Goal: Task Accomplishment & Management: Manage account settings

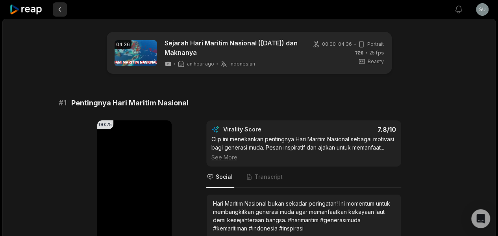
click at [64, 12] on button at bounding box center [60, 9] width 14 height 14
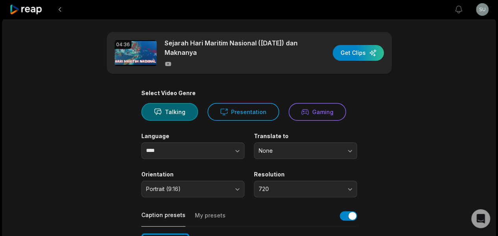
drag, startPoint x: 60, startPoint y: 8, endPoint x: 63, endPoint y: 43, distance: 35.2
click at [32, 11] on icon at bounding box center [25, 9] width 33 height 11
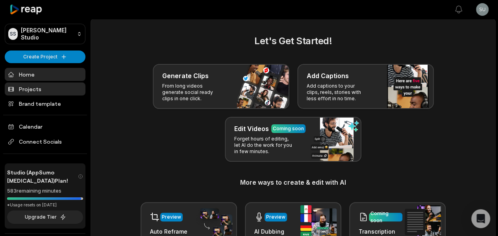
click at [53, 85] on link "Projects" at bounding box center [45, 88] width 81 height 13
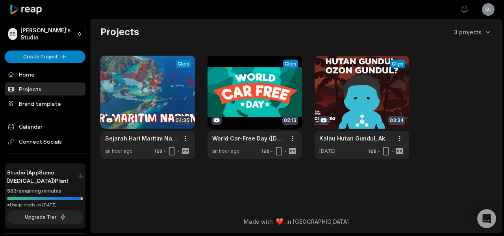
click at [203, 177] on main "Projects 3 projects View Clips Clips 04:35 Sejarah Hari Maritim Nasional (23 Se…" at bounding box center [296, 101] width 411 height 165
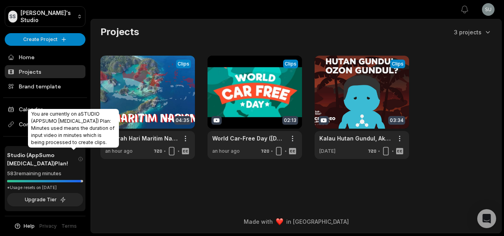
click at [79, 157] on icon at bounding box center [81, 159] width 4 height 4
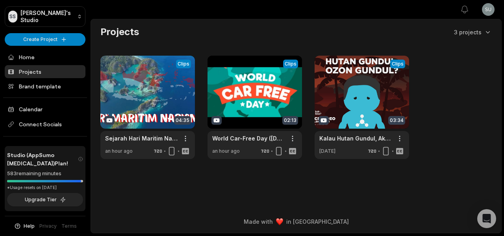
click at [117, 175] on main "Projects 3 projects View Clips Clips 04:35 Sejarah Hari Maritim Nasional (23 Se…" at bounding box center [296, 101] width 411 height 165
click at [475, 24] on main "Projects 3 projects View Clips Clips 04:35 Sejarah Hari Maritim Nasional (23 Se…" at bounding box center [296, 101] width 411 height 165
click at [478, 30] on html "SS Susiwe's Studio Create Project Home Projects Brand template Calendar Connect…" at bounding box center [252, 118] width 504 height 236
click at [428, 23] on html "SS Susiwe's Studio Create Project Home Projects Brand template Calendar Connect…" at bounding box center [252, 118] width 504 height 236
click at [491, 11] on html "SS Susiwe's Studio Create Project Home Projects Brand template Calendar Connect…" at bounding box center [252, 118] width 504 height 236
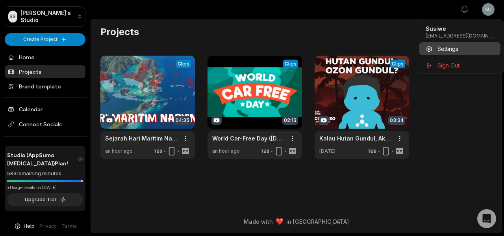
click at [448, 46] on span "Settings" at bounding box center [448, 49] width 21 height 8
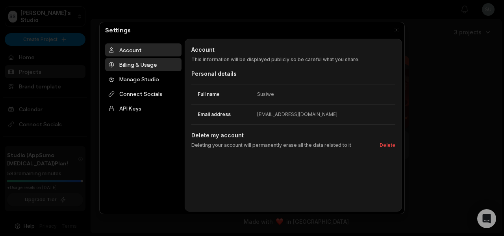
click at [153, 68] on div "Billing & Usage" at bounding box center [143, 64] width 76 height 13
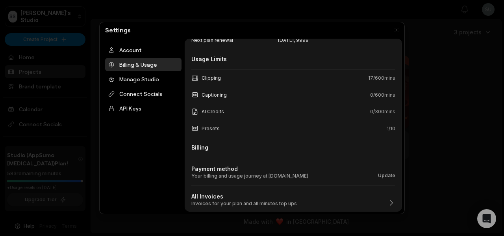
scroll to position [72, 0]
click at [396, 31] on button "button" at bounding box center [396, 29] width 11 height 11
